Goal: Information Seeking & Learning: Learn about a topic

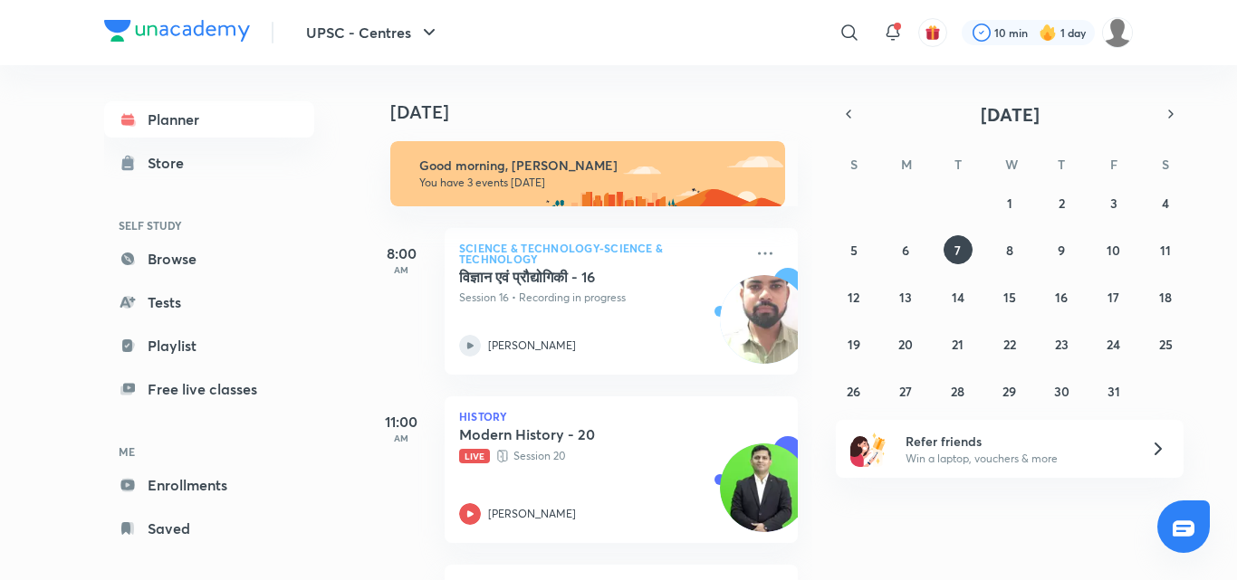
scroll to position [91, 0]
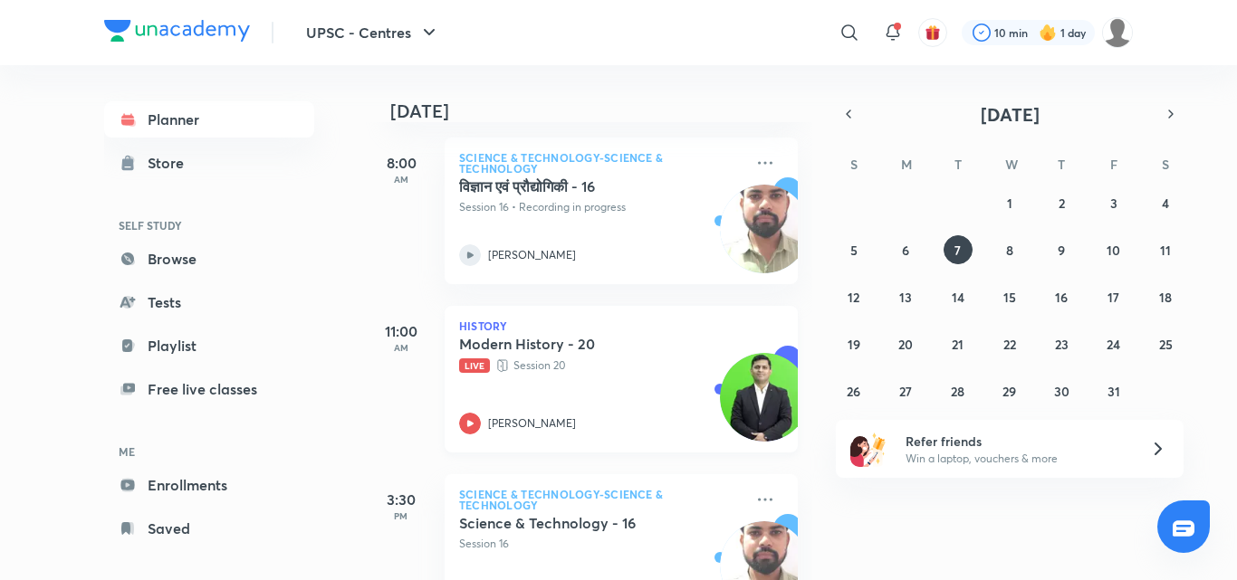
click at [613, 382] on div "Modern History - 20 Live Session 20 [PERSON_NAME]" at bounding box center [601, 385] width 284 height 100
